Goal: Entertainment & Leisure: Consume media (video, audio)

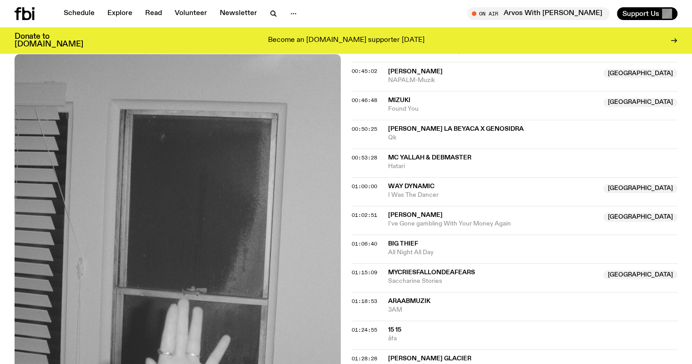
scroll to position [87, 0]
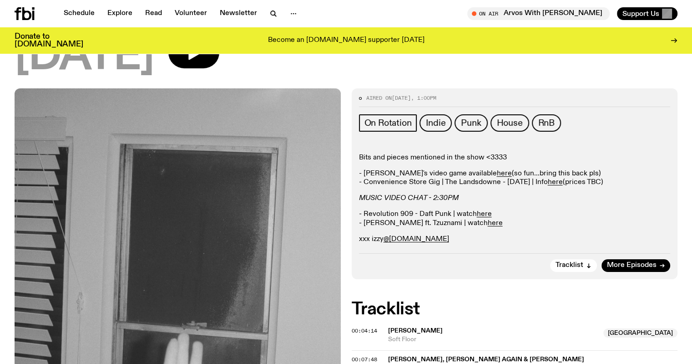
click at [423, 156] on p "Bits and pieces mentioned in the show <3333" at bounding box center [515, 157] width 312 height 9
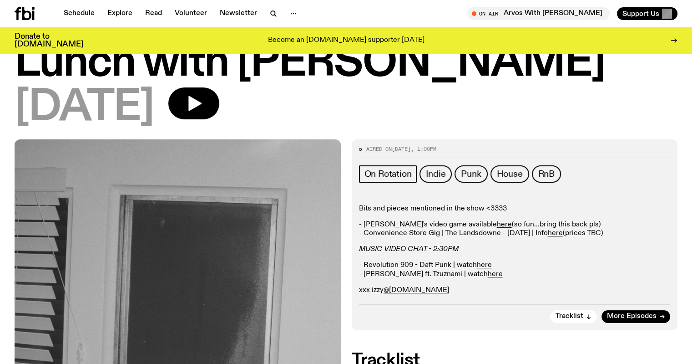
scroll to position [0, 0]
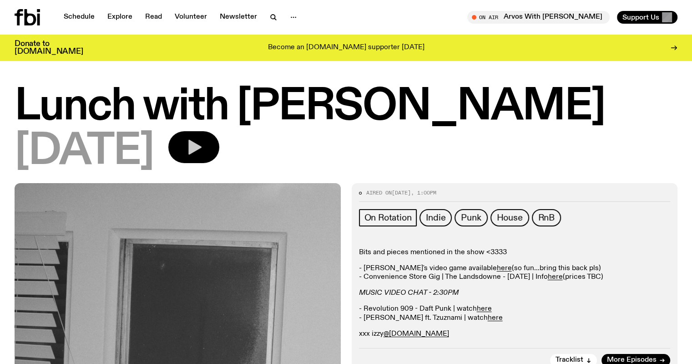
click at [219, 148] on button "button" at bounding box center [193, 147] width 51 height 32
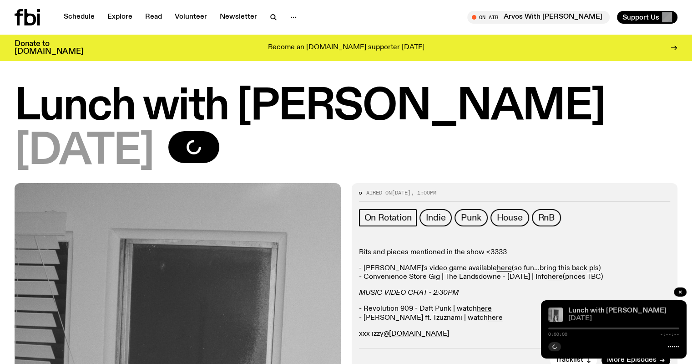
click at [611, 309] on link "Lunch with [PERSON_NAME]" at bounding box center [617, 310] width 98 height 7
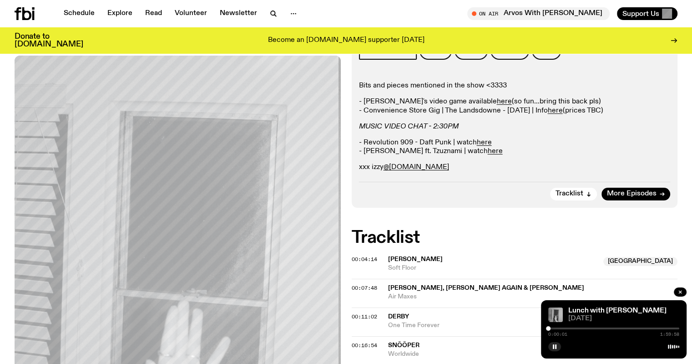
scroll to position [402, 0]
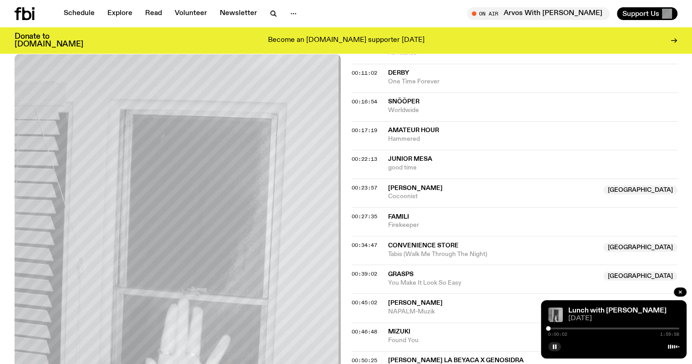
click at [401, 243] on span "Convenience Store" at bounding box center [423, 245] width 71 height 6
click at [375, 242] on span "00:34:47" at bounding box center [364, 244] width 25 height 7
click at [584, 327] on div at bounding box center [586, 328] width 5 height 5
click at [584, 327] on div at bounding box center [584, 328] width 5 height 5
click at [585, 327] on div at bounding box center [584, 328] width 5 height 5
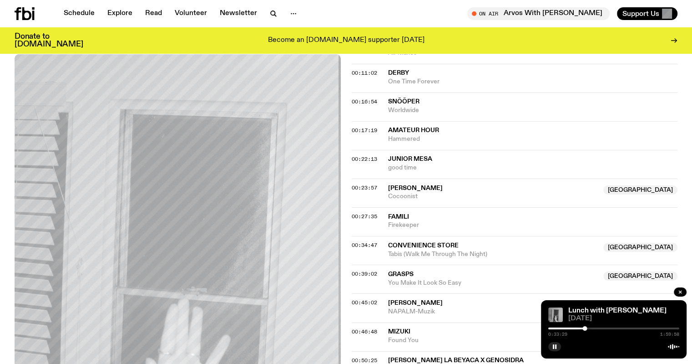
click at [584, 327] on div at bounding box center [584, 328] width 5 height 5
click at [582, 328] on div at bounding box center [583, 328] width 5 height 5
click at [583, 328] on div at bounding box center [582, 328] width 5 height 5
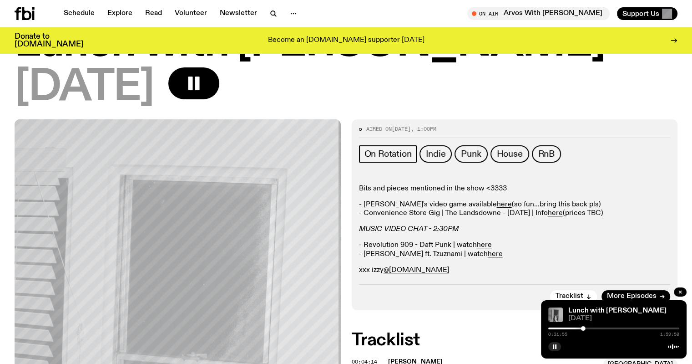
scroll to position [0, 0]
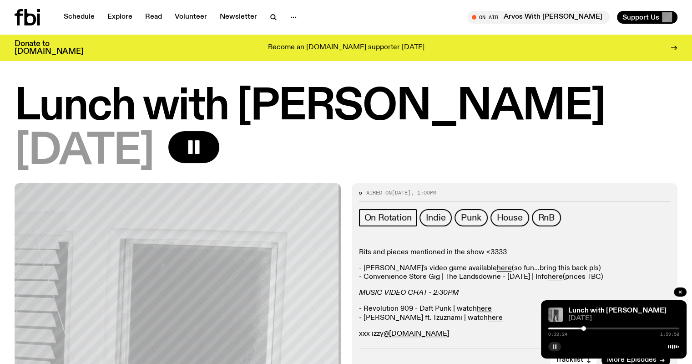
click at [555, 345] on rect "button" at bounding box center [555, 346] width 1 height 5
